Goal: Consume media (video, audio)

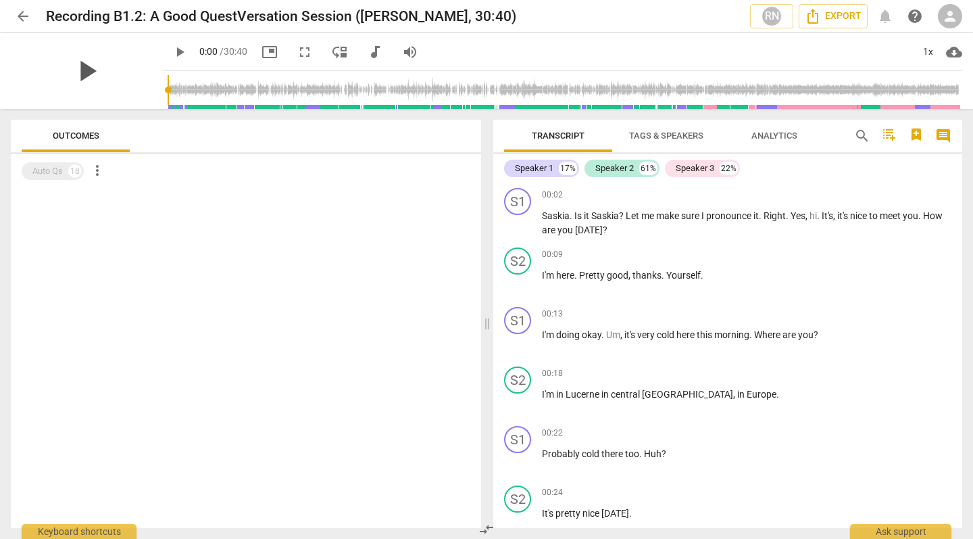
click at [77, 72] on span "play_arrow" at bounding box center [86, 70] width 35 height 35
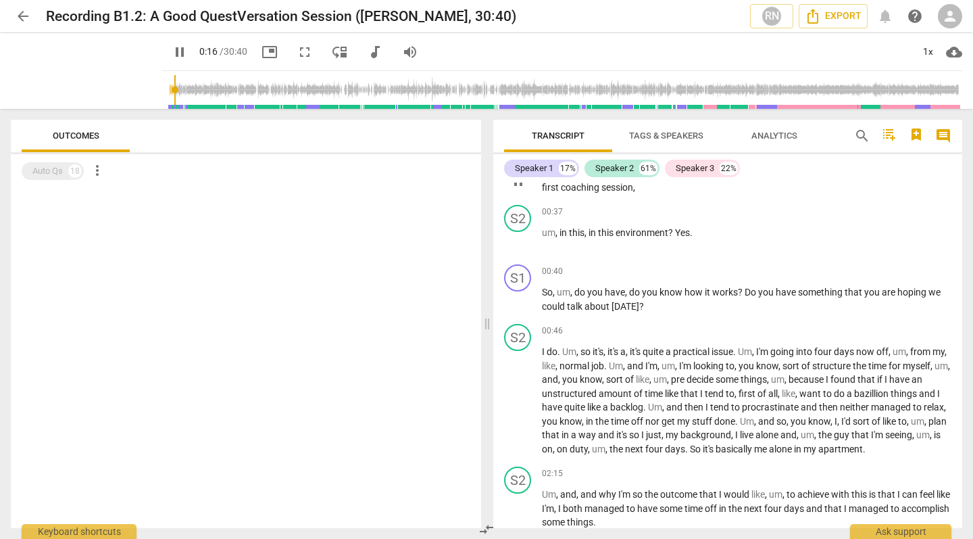
scroll to position [402, 0]
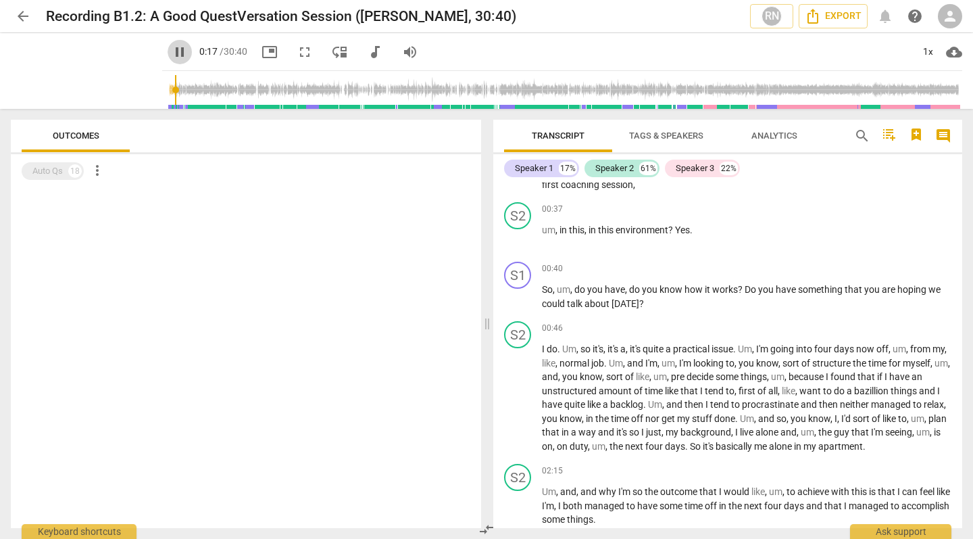
click at [172, 47] on span "pause" at bounding box center [180, 52] width 16 height 16
type input "18"
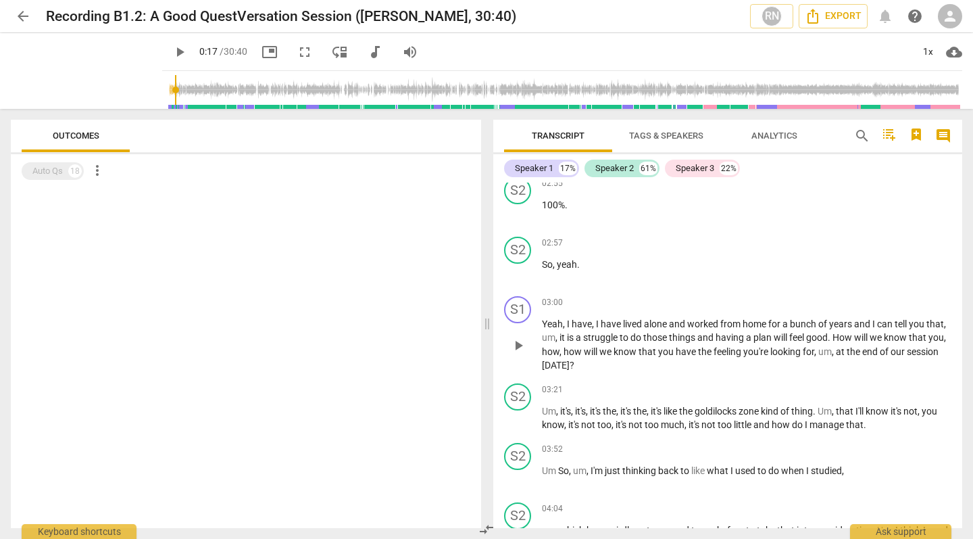
scroll to position [823, 0]
click at [26, 18] on span "arrow_back" at bounding box center [23, 16] width 16 height 16
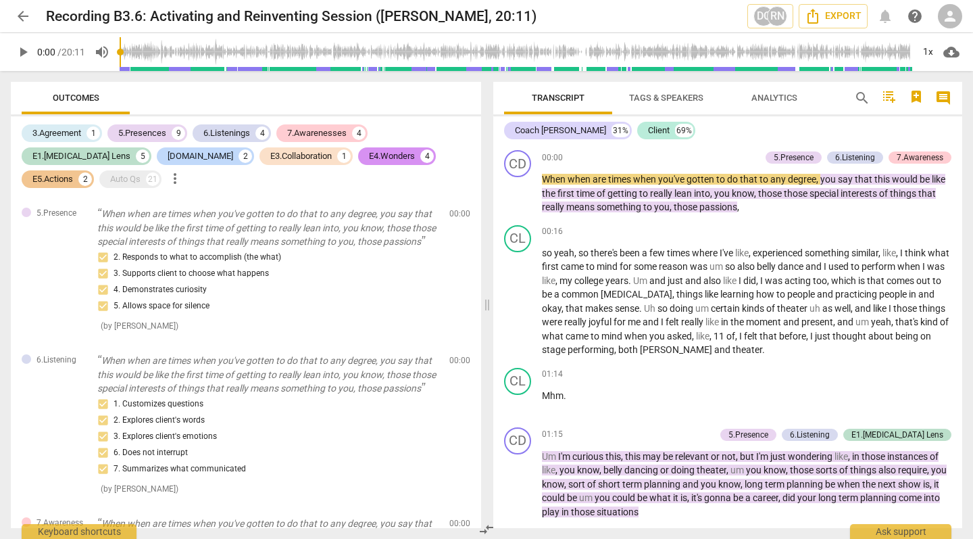
click at [21, 53] on span "play_arrow" at bounding box center [23, 52] width 16 height 16
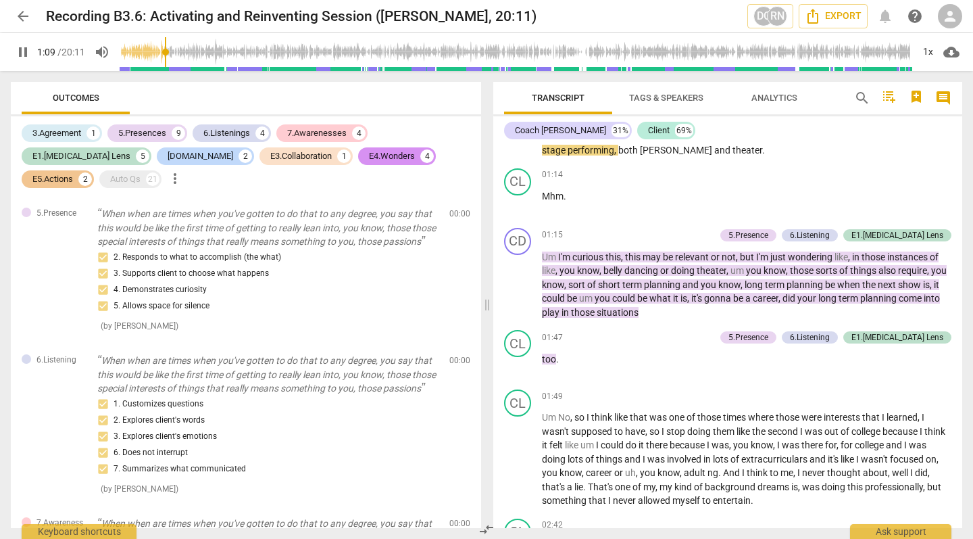
scroll to position [204, 0]
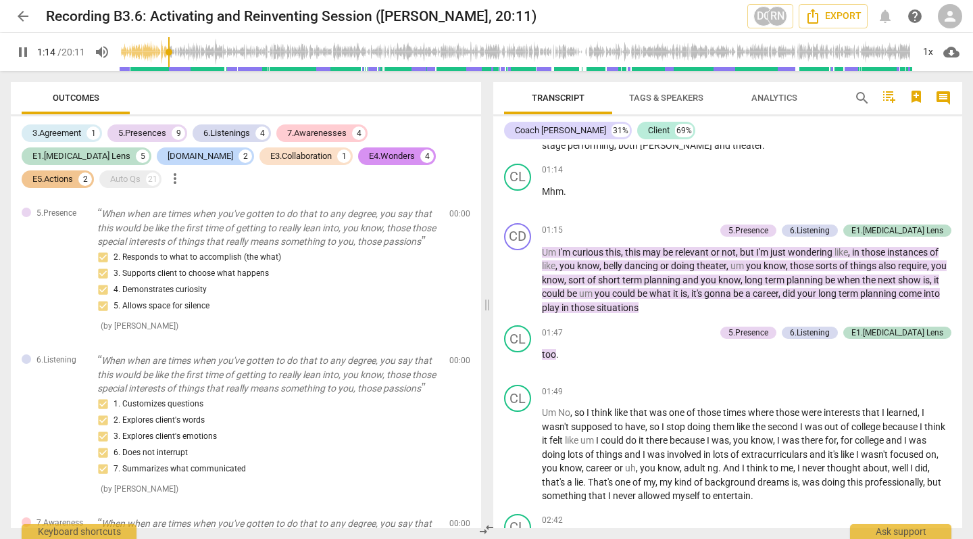
click at [26, 51] on span "pause" at bounding box center [23, 52] width 16 height 16
type input "74"
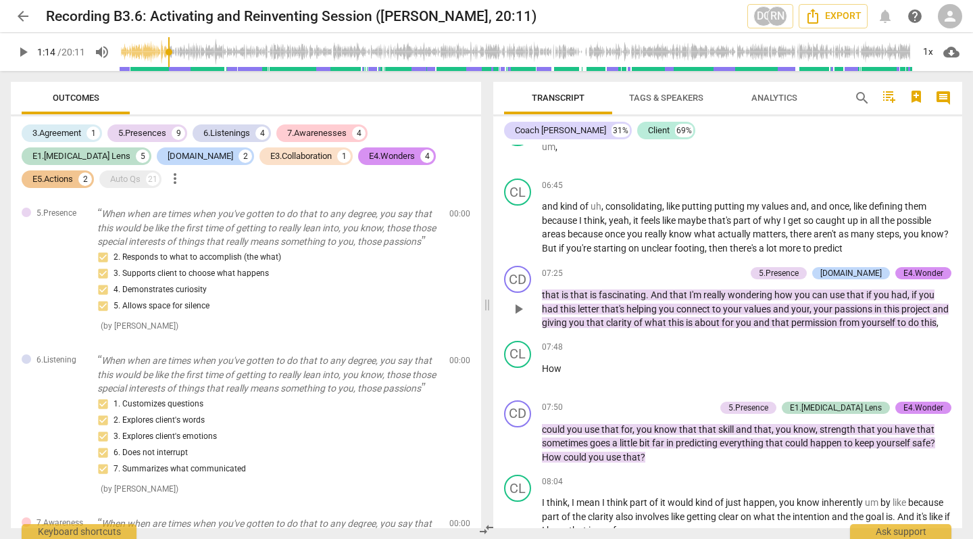
scroll to position [1824, 0]
